Goal: Task Accomplishment & Management: Use online tool/utility

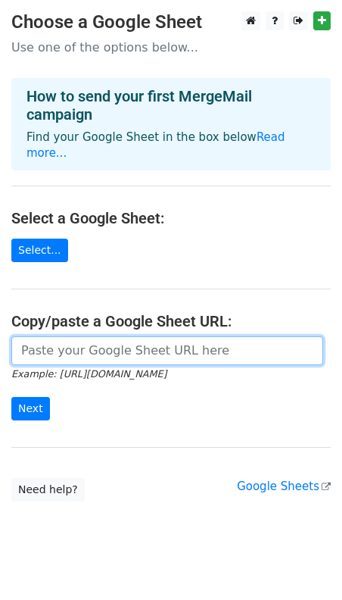
click at [48, 336] on input "url" at bounding box center [167, 350] width 312 height 29
paste input "https://docs.google.com/spreadsheets/d/1RpRwcqA5xusI1x8C_Jo840n0NvR5gjCX/edit?g…"
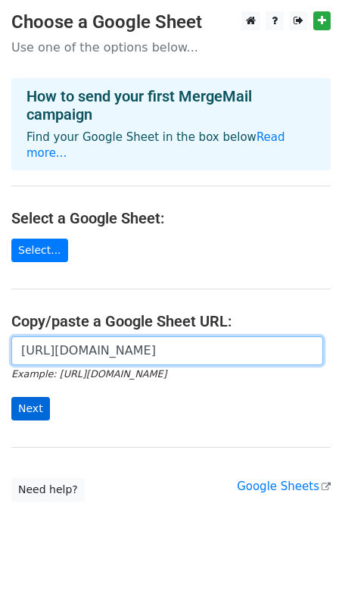
type input "https://docs.google.com/spreadsheets/d/1RpRwcqA5xusI1x8C_Jo840n0NvR5gjCX/edit?g…"
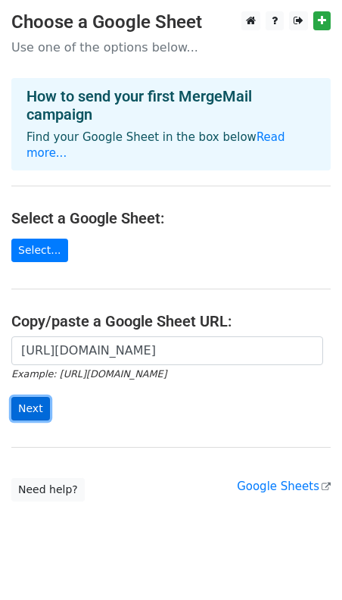
scroll to position [0, 0]
click at [34, 397] on input "Next" at bounding box center [30, 408] width 39 height 23
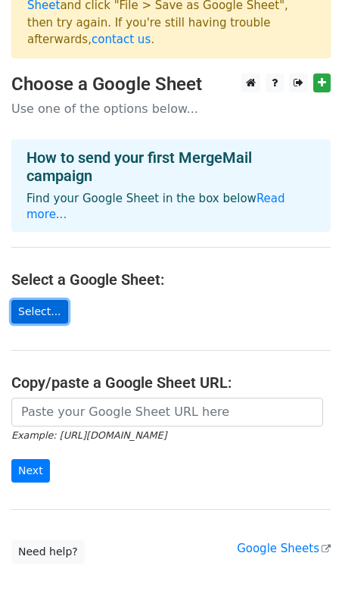
scroll to position [55, 0]
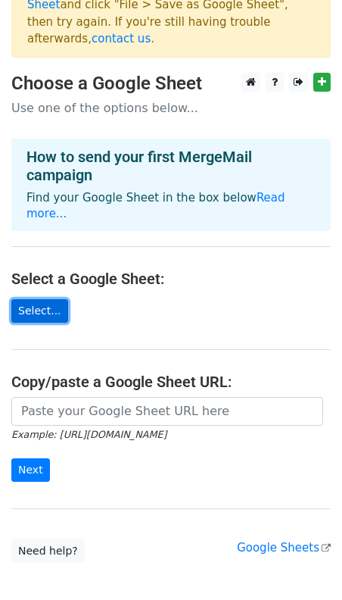
click at [34, 299] on link "Select..." at bounding box center [39, 310] width 57 height 23
click at [33, 299] on link "Select..." at bounding box center [39, 310] width 57 height 23
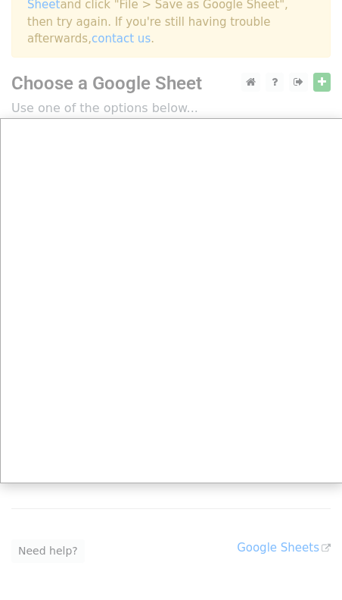
scroll to position [106, 0]
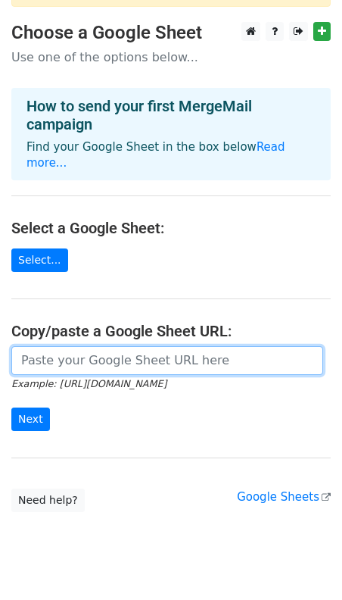
click at [45, 346] on input "url" at bounding box center [167, 360] width 312 height 29
paste input "https://docs.google.com/spreadsheets/d/1RpRwcqA5xusI1x8C_Jo840n0NvR5gjCX/edit?u…"
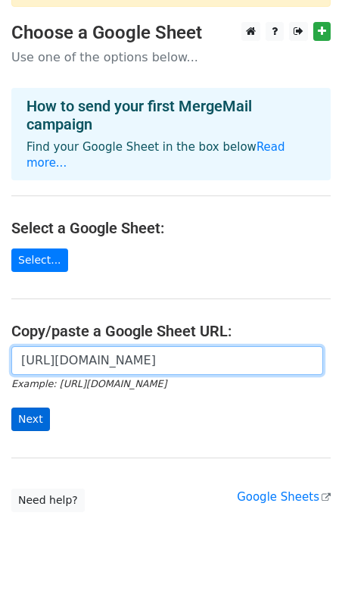
type input "https://docs.google.com/spreadsheets/d/1RpRwcqA5xusI1x8C_Jo840n0NvR5gjCX/edit?u…"
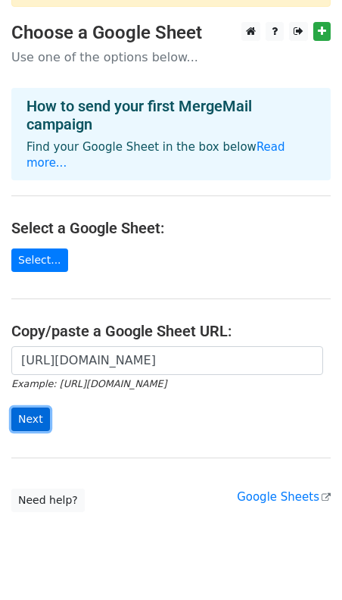
scroll to position [0, 0]
click at [30, 407] on input "Next" at bounding box center [30, 418] width 39 height 23
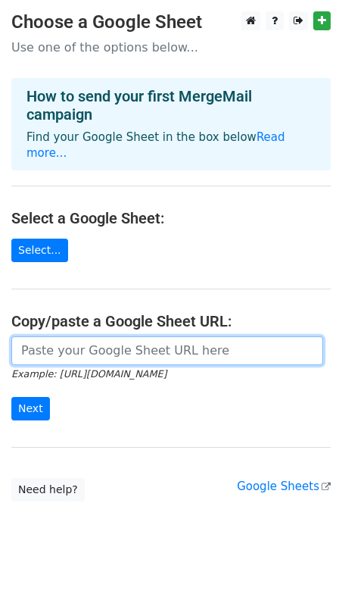
click at [33, 336] on input "url" at bounding box center [167, 350] width 312 height 29
paste input "https://docs.google.com/spreadsheets/d/1_jca9rd7RWHkIW-AibLlhdWLhARb4kC3uMZWjSe…"
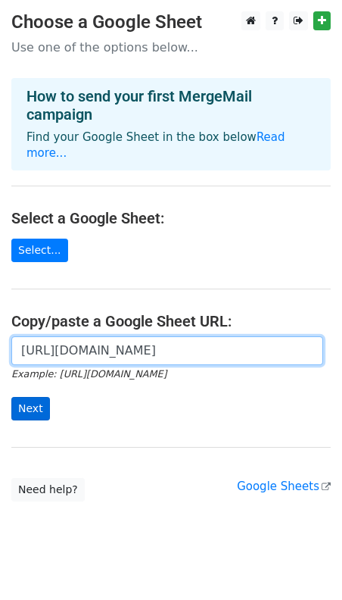
type input "https://docs.google.com/spreadsheets/d/1_jca9rd7RWHkIW-AibLlhdWLhARb4kC3uMZWjSe…"
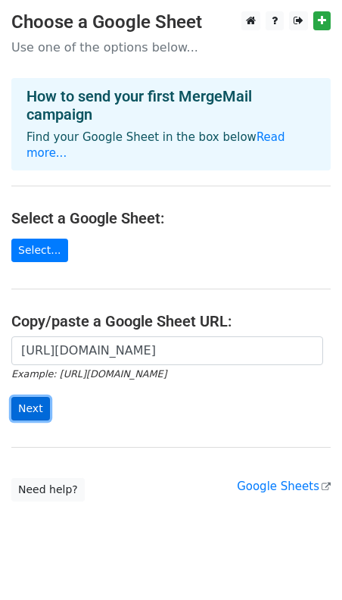
scroll to position [0, 0]
click at [33, 397] on input "Next" at bounding box center [30, 408] width 39 height 23
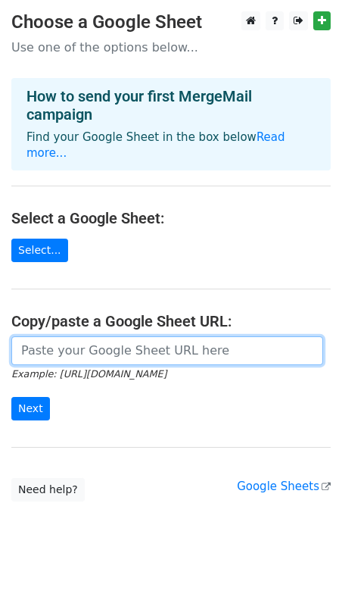
click at [42, 337] on input "url" at bounding box center [167, 350] width 312 height 29
paste input "https://docs.google.com/spreadsheets/d/1_jca9rd7RWHkIW-AibLlhdWLhARb4kC3uMZWjSe…"
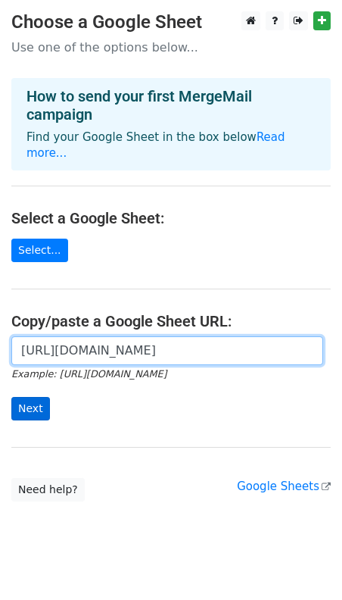
type input "https://docs.google.com/spreadsheets/d/1_jca9rd7RWHkIW-AibLlhdWLhARb4kC3uMZWjSe…"
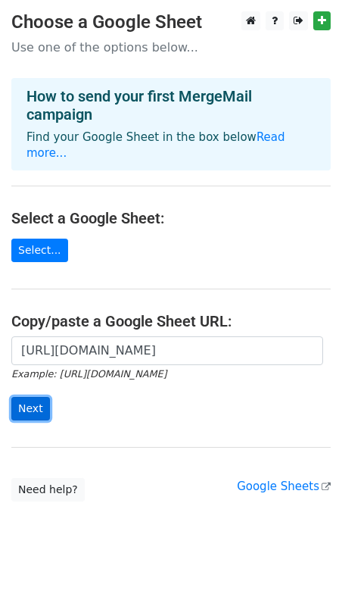
scroll to position [0, 0]
click at [37, 397] on input "Next" at bounding box center [30, 408] width 39 height 23
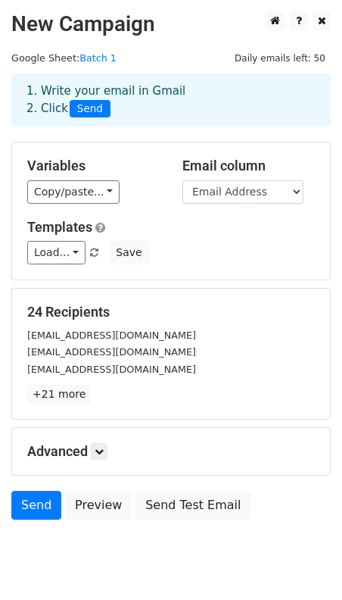
scroll to position [2, 0]
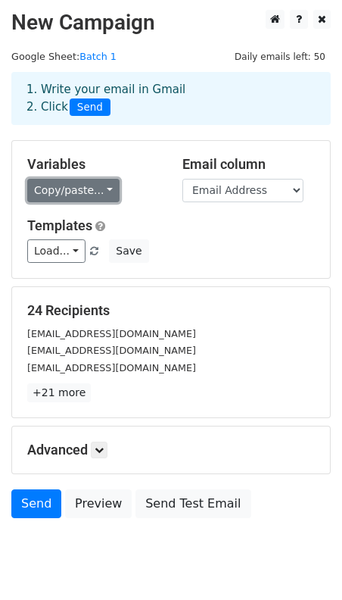
click at [104, 187] on link "Copy/paste..." at bounding box center [73, 190] width 92 height 23
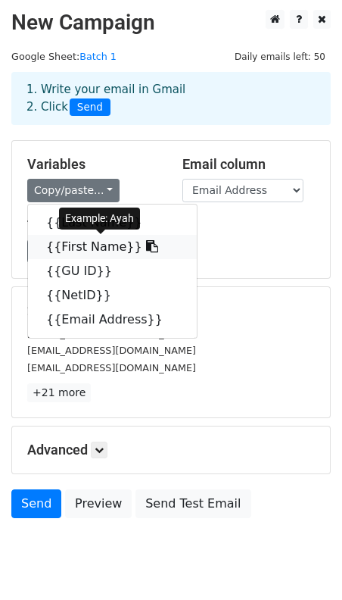
click at [95, 245] on link "{{First Name}}" at bounding box center [112, 247] width 169 height 24
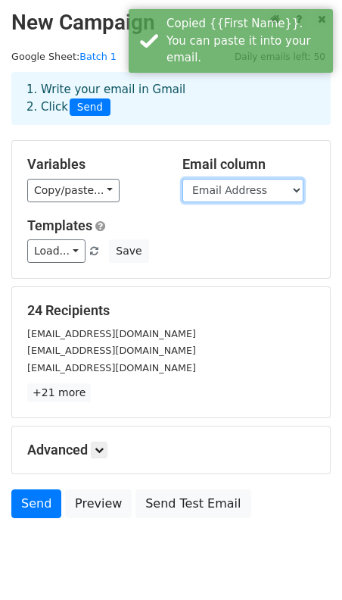
click at [294, 192] on select "Last Name First Name GU ID NetID Email Address" at bounding box center [242, 190] width 121 height 23
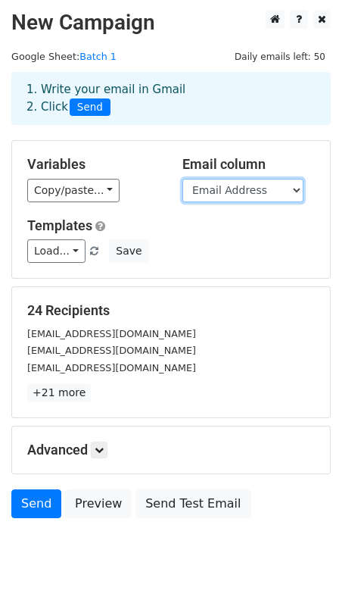
click at [182, 179] on select "Last Name First Name GU ID NetID Email Address" at bounding box center [242, 190] width 121 height 23
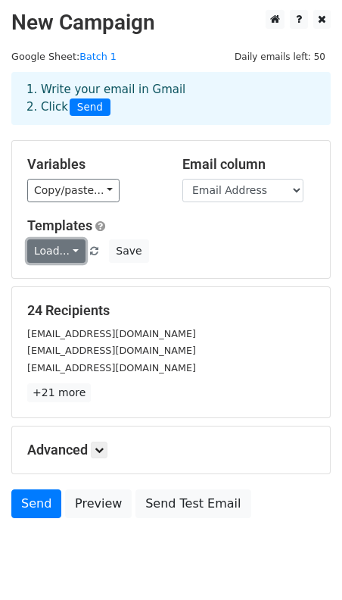
click at [76, 252] on link "Load..." at bounding box center [56, 250] width 58 height 23
click at [203, 255] on div "Load... No templates saved Save" at bounding box center [171, 250] width 310 height 23
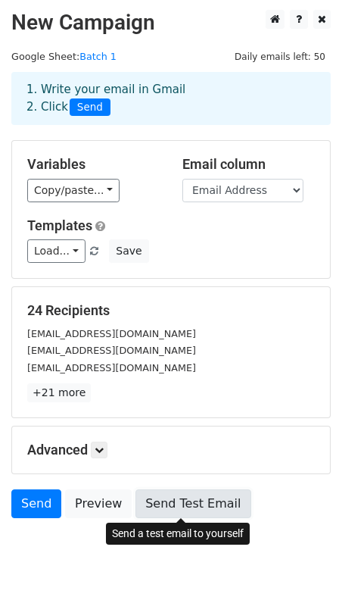
click at [178, 507] on link "Send Test Email" at bounding box center [193, 503] width 115 height 29
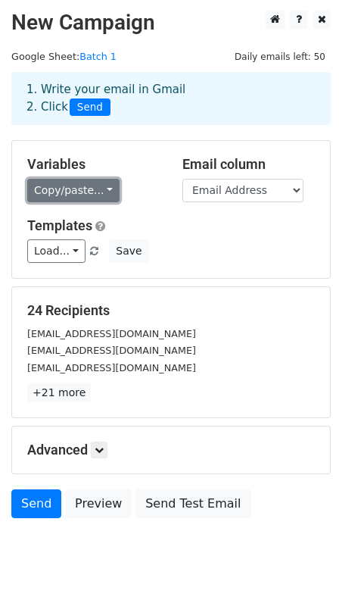
click at [85, 192] on link "Copy/paste..." at bounding box center [73, 190] width 92 height 23
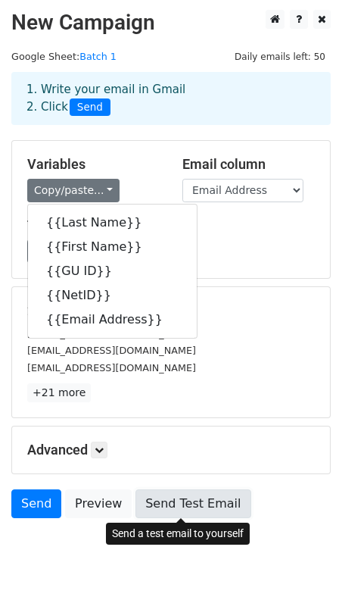
click at [201, 511] on link "Send Test Email" at bounding box center [193, 503] width 115 height 29
click at [187, 502] on link "Send Test Email" at bounding box center [193, 503] width 115 height 29
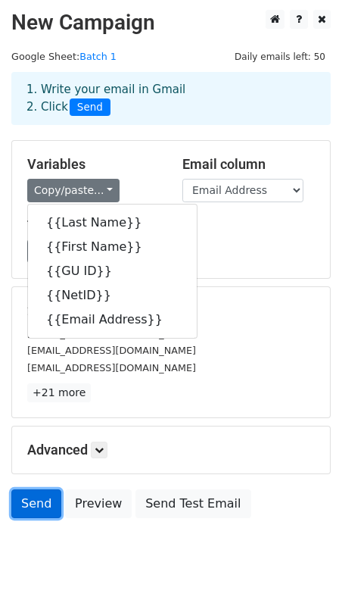
click at [29, 511] on link "Send" at bounding box center [36, 503] width 50 height 29
